Goal: Ask a question

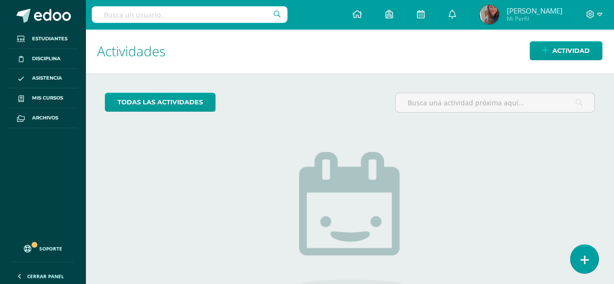
click at [583, 251] on link at bounding box center [584, 258] width 28 height 28
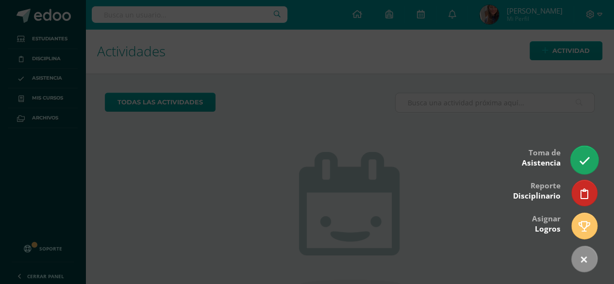
click at [586, 161] on icon at bounding box center [583, 160] width 11 height 11
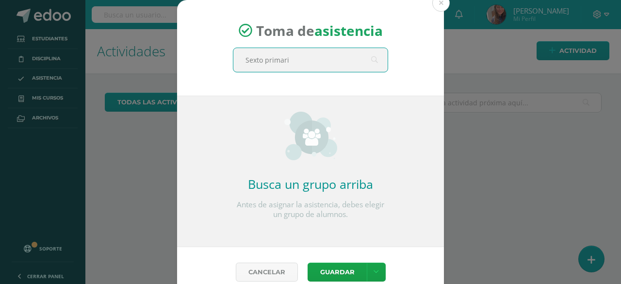
type input "Sexto primaria"
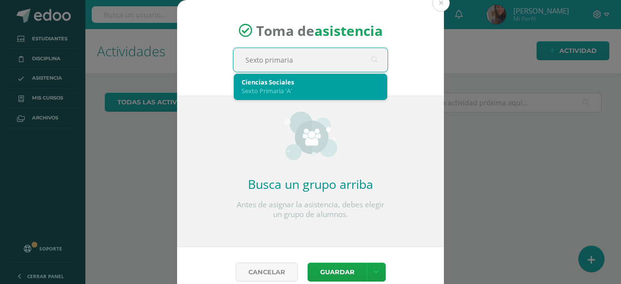
click at [266, 97] on div "Ciencias Sociales Sexto Primaria 'A'" at bounding box center [311, 86] width 138 height 25
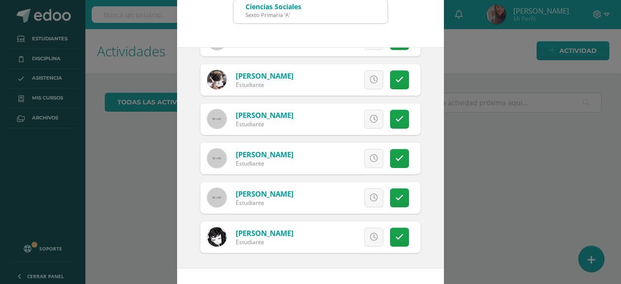
scroll to position [81, 0]
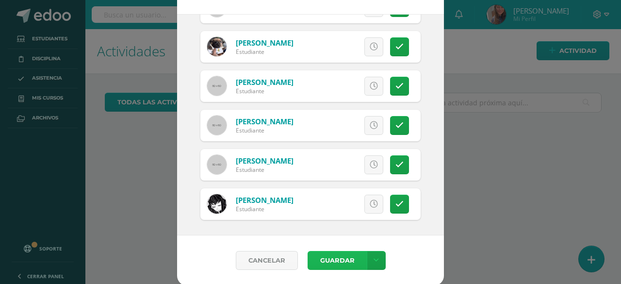
click at [332, 256] on button "Guardar" at bounding box center [337, 260] width 59 height 19
